Goal: Information Seeking & Learning: Find specific fact

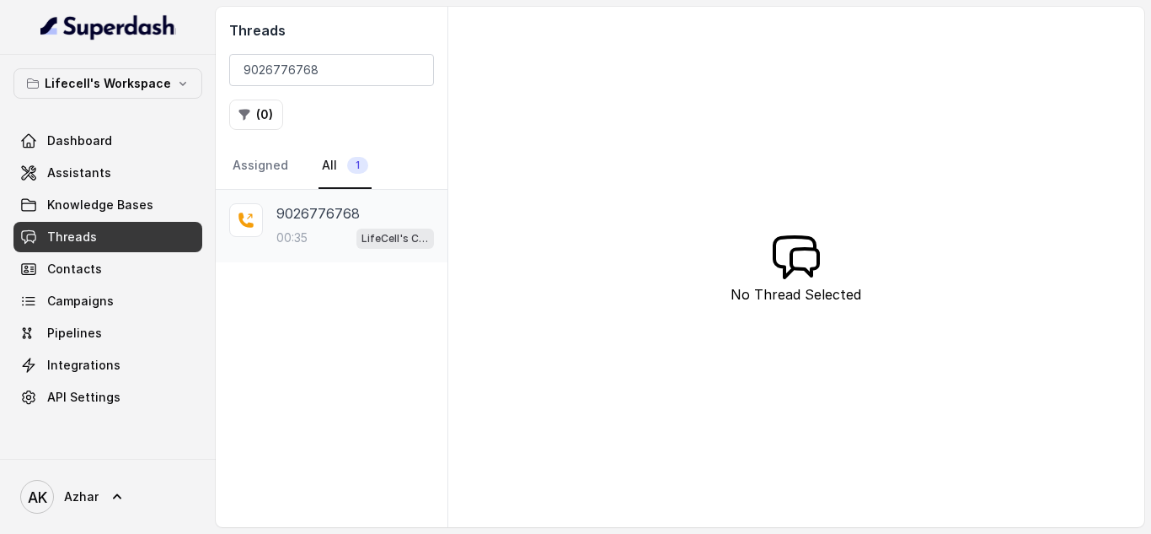
type input "9026776768"
click at [319, 208] on p "9026776768" at bounding box center [317, 213] width 83 height 20
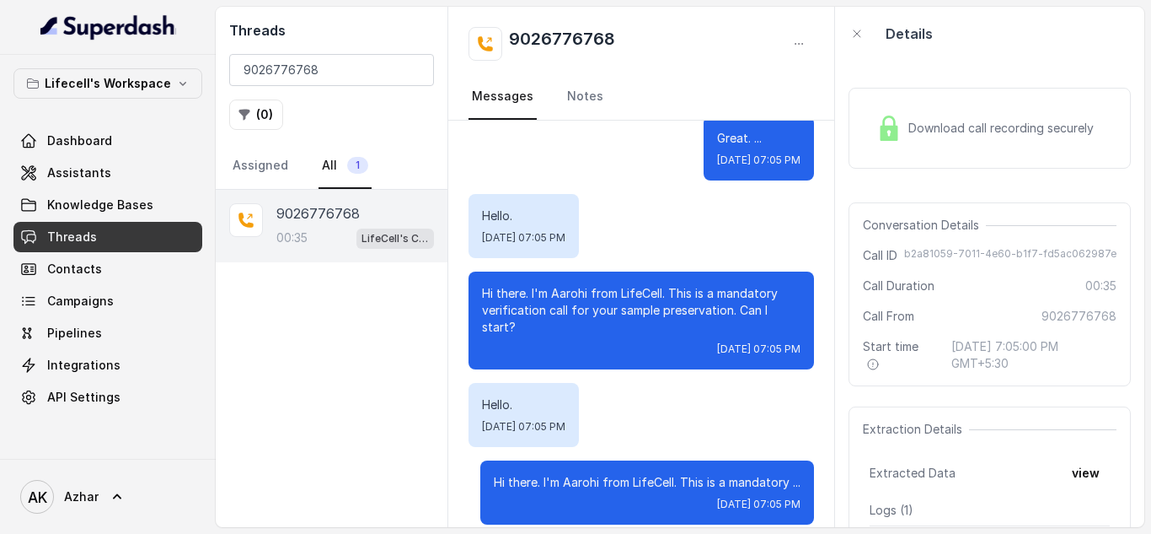
scroll to position [325, 0]
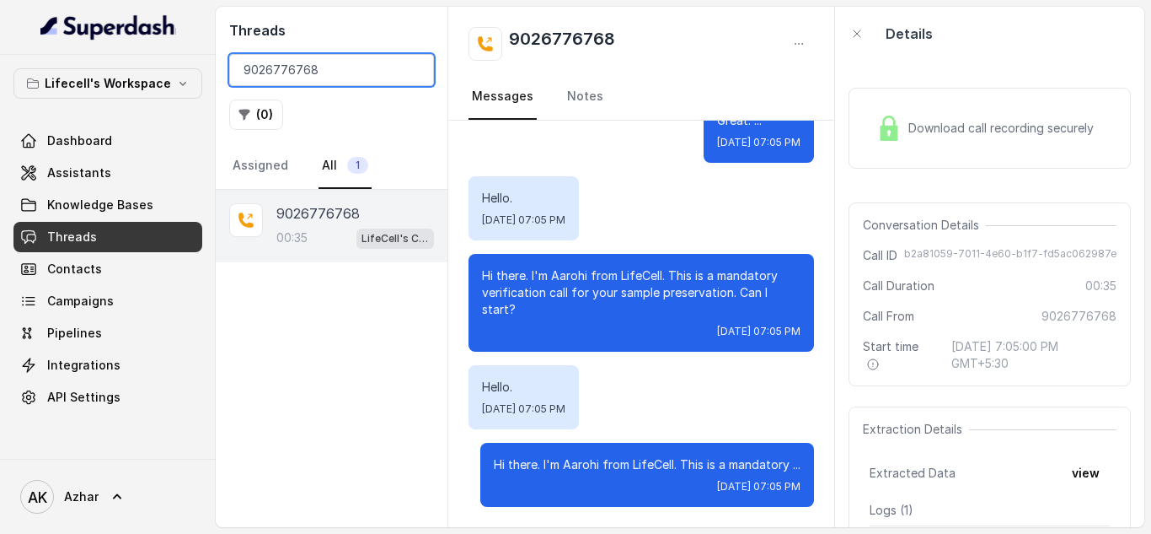
click at [272, 61] on input "9026776768" at bounding box center [331, 70] width 205 height 32
